Goal: Find specific page/section: Find specific page/section

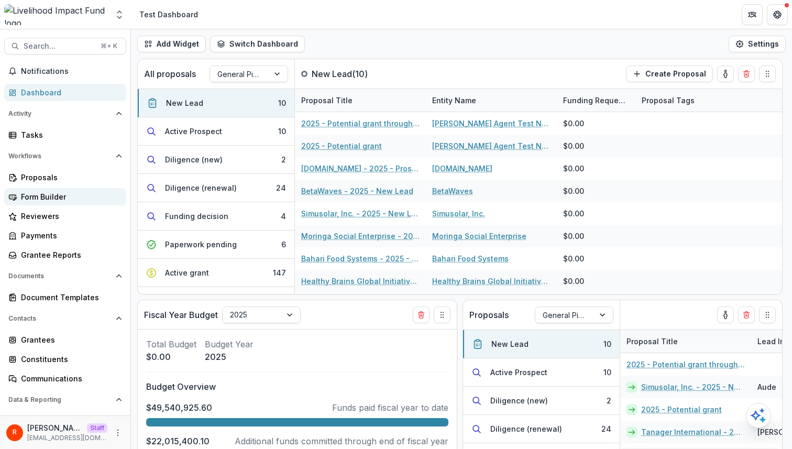
click at [43, 194] on div "Form Builder" at bounding box center [69, 196] width 97 height 11
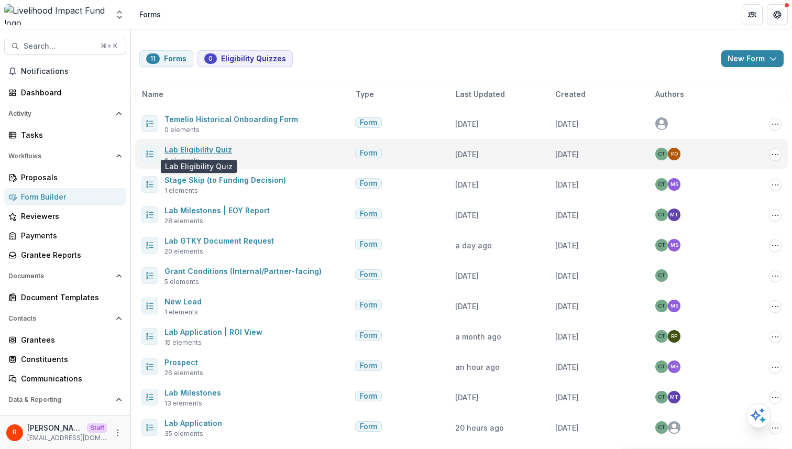
click at [216, 149] on link "Lab Eligibility Quiz" at bounding box center [198, 149] width 68 height 9
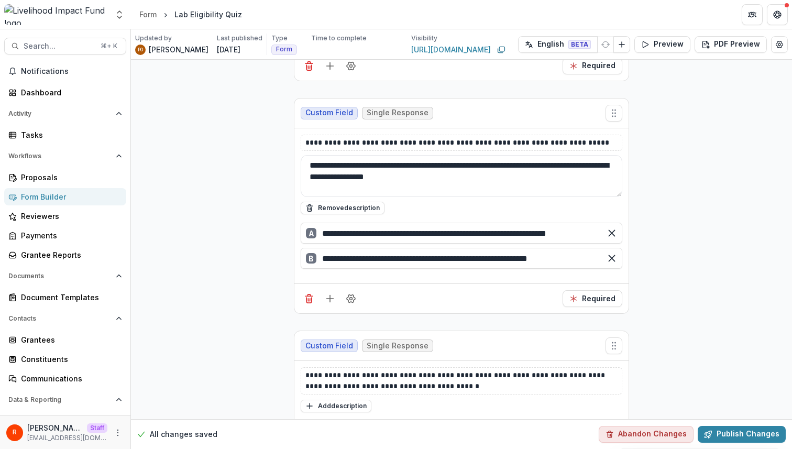
scroll to position [521, 0]
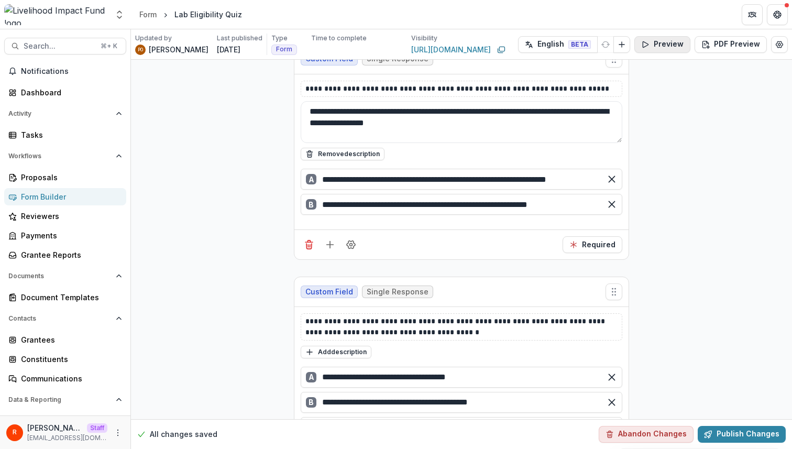
click at [669, 41] on button "Preview" at bounding box center [662, 44] width 56 height 17
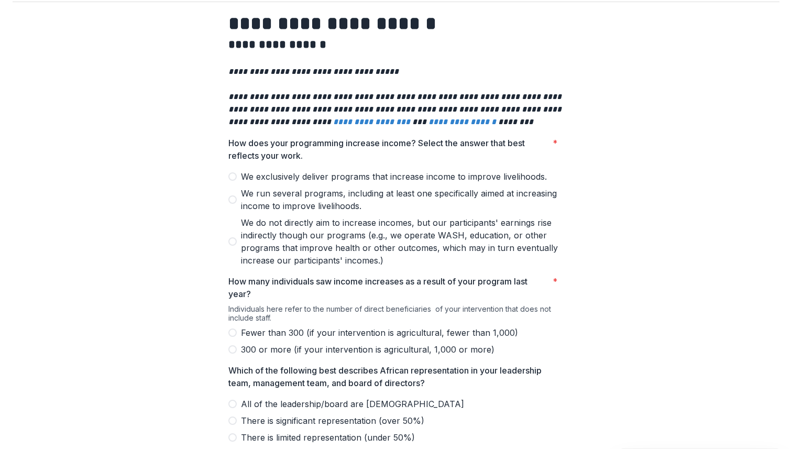
scroll to position [0, 0]
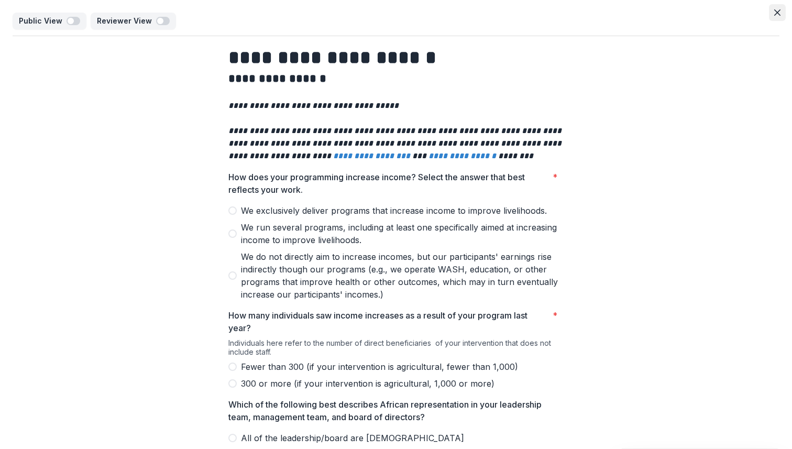
click at [774, 15] on icon "Close" at bounding box center [777, 12] width 6 height 6
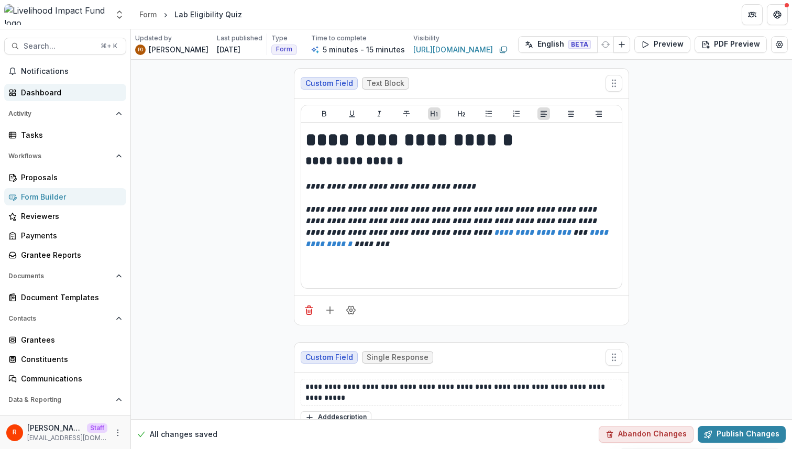
click at [50, 94] on div "Dashboard" at bounding box center [69, 92] width 97 height 11
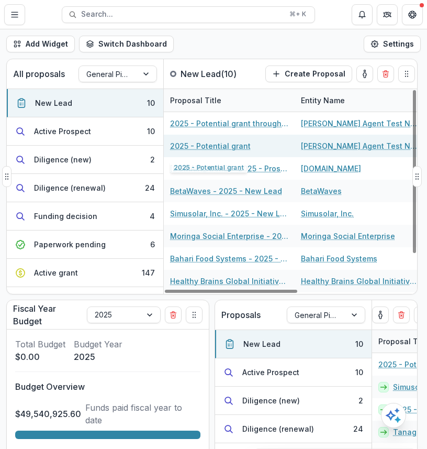
click at [321, 144] on link "Jeremy ChatGPT Agent Test Non-profit" at bounding box center [360, 145] width 118 height 11
